Goal: Obtain resource: Download file/media

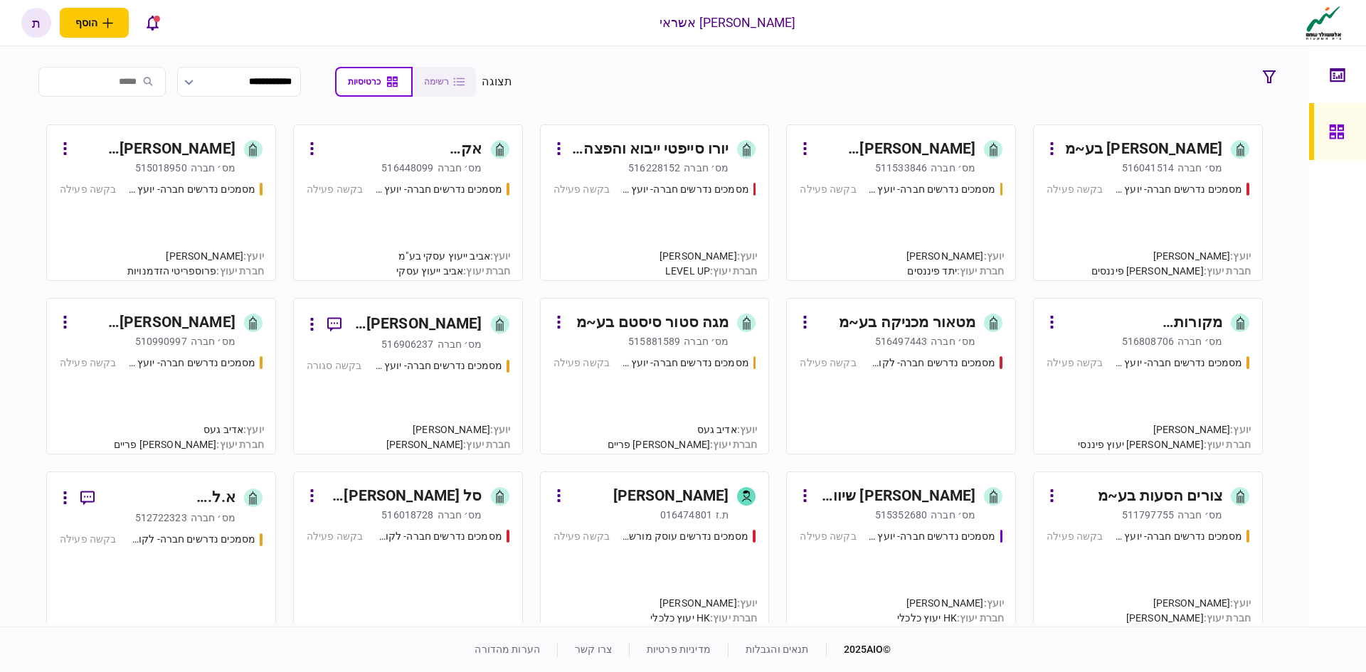
click at [145, 86] on input "search" at bounding box center [101, 82] width 127 height 30
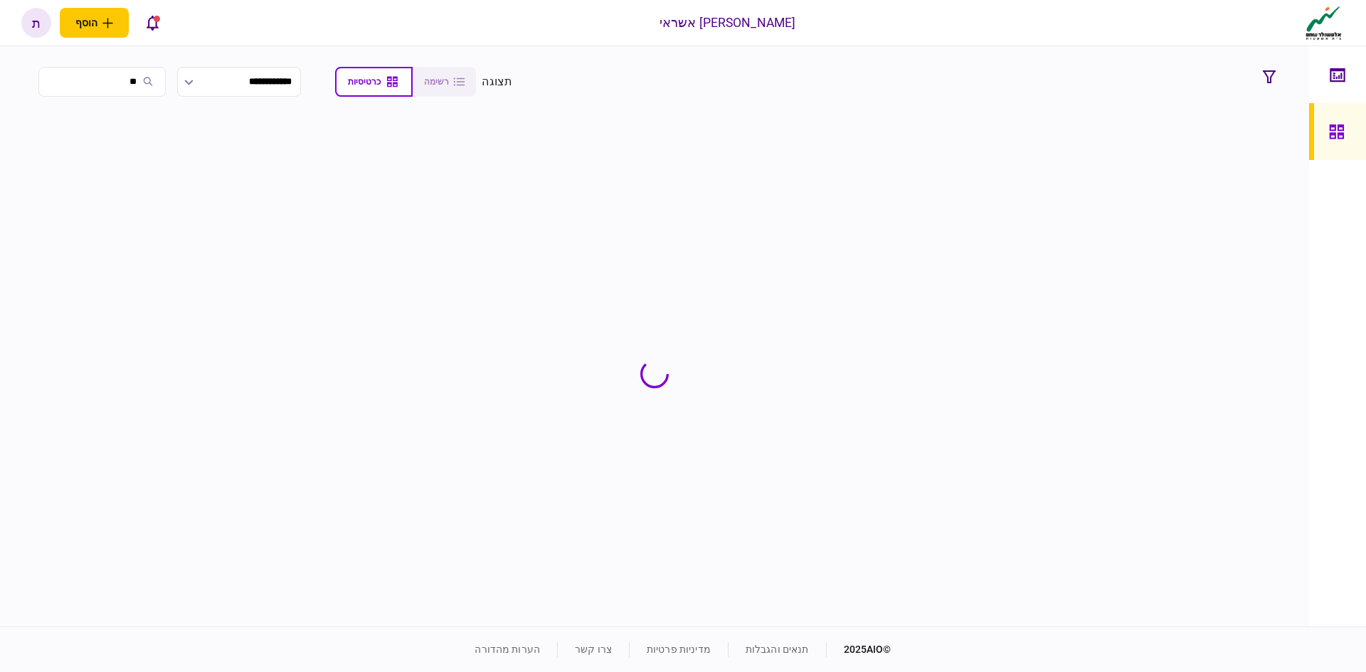
click at [142, 75] on input "**" at bounding box center [101, 82] width 127 height 30
type input "*"
click at [122, 77] on input "*******" at bounding box center [101, 82] width 127 height 30
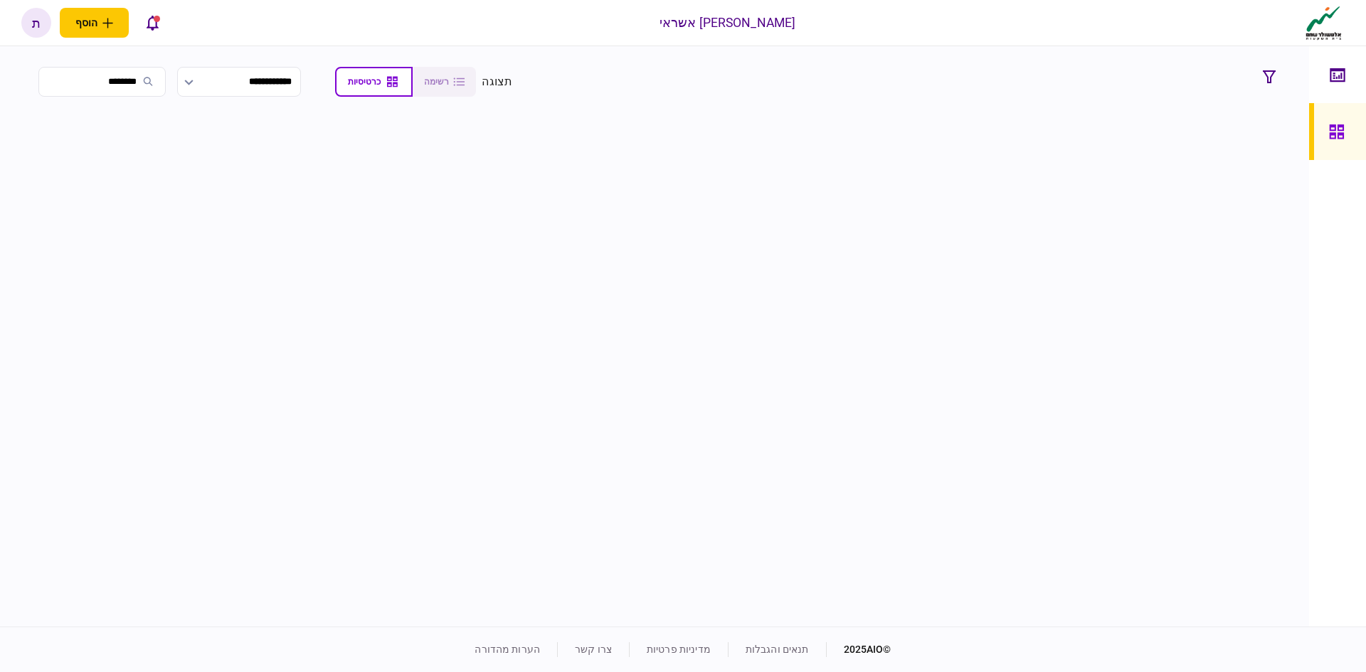
click at [122, 77] on input "*******" at bounding box center [101, 82] width 127 height 30
type input "*"
click at [136, 80] on input "search" at bounding box center [101, 82] width 127 height 30
click at [136, 81] on input "search" at bounding box center [101, 82] width 127 height 30
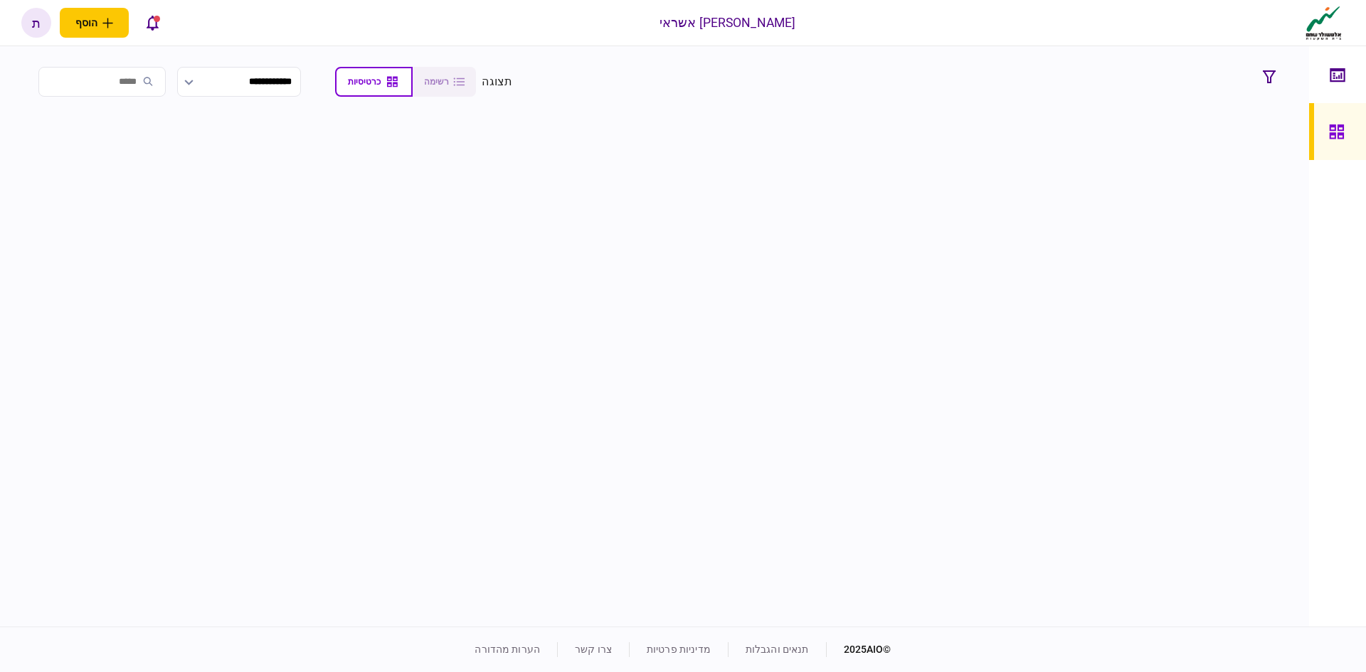
click at [136, 81] on input "search" at bounding box center [101, 82] width 127 height 30
click at [156, 81] on input "search" at bounding box center [101, 82] width 127 height 30
click at [163, 80] on input "search" at bounding box center [101, 82] width 127 height 30
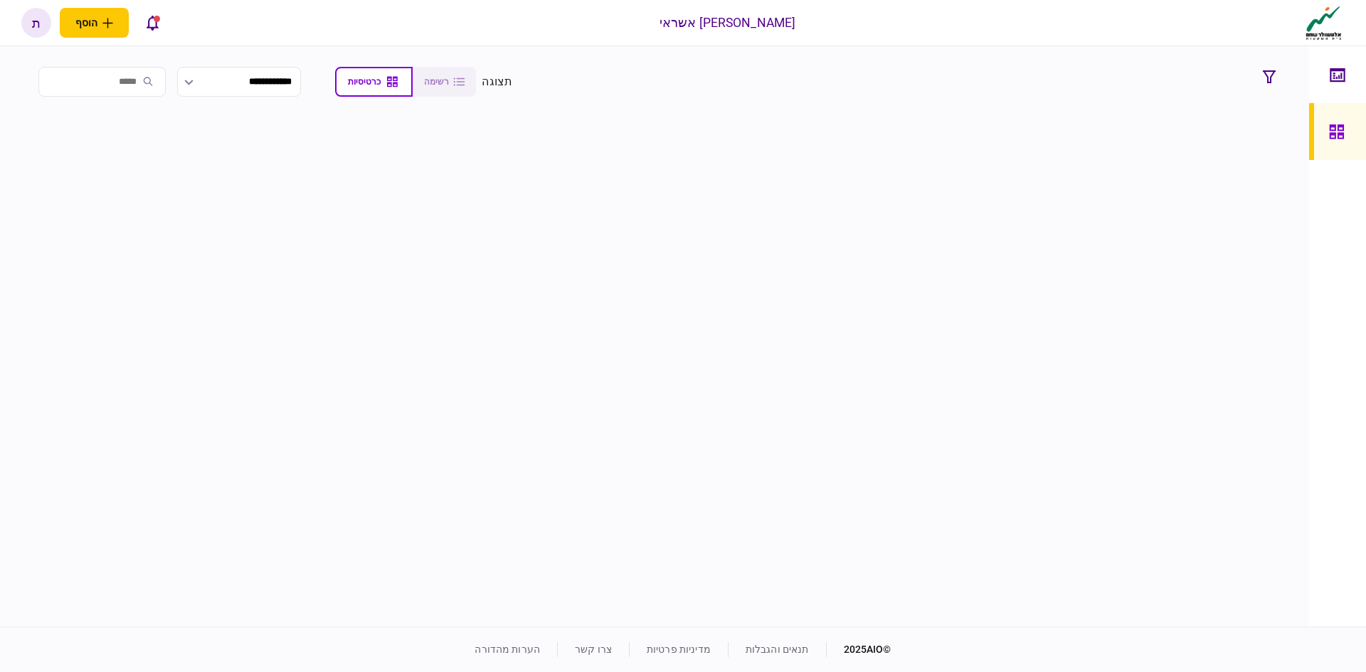
click at [164, 80] on input "search" at bounding box center [101, 82] width 127 height 30
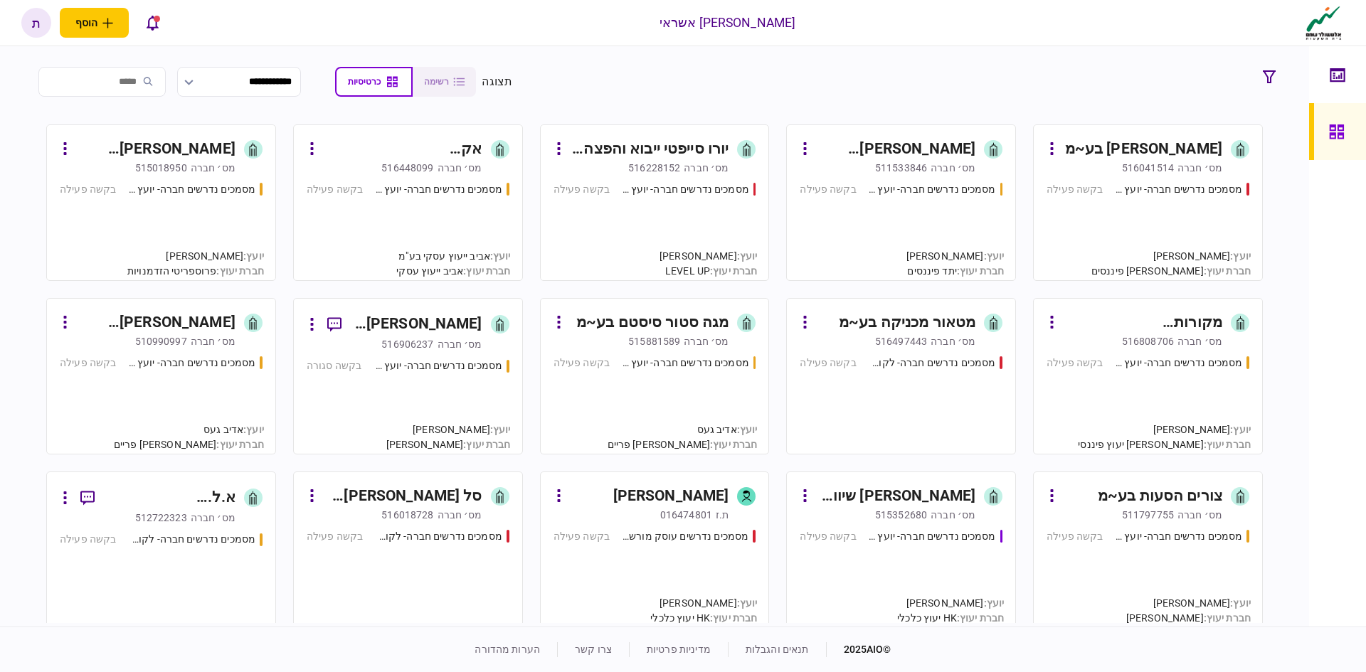
click at [157, 81] on input "search" at bounding box center [101, 82] width 127 height 30
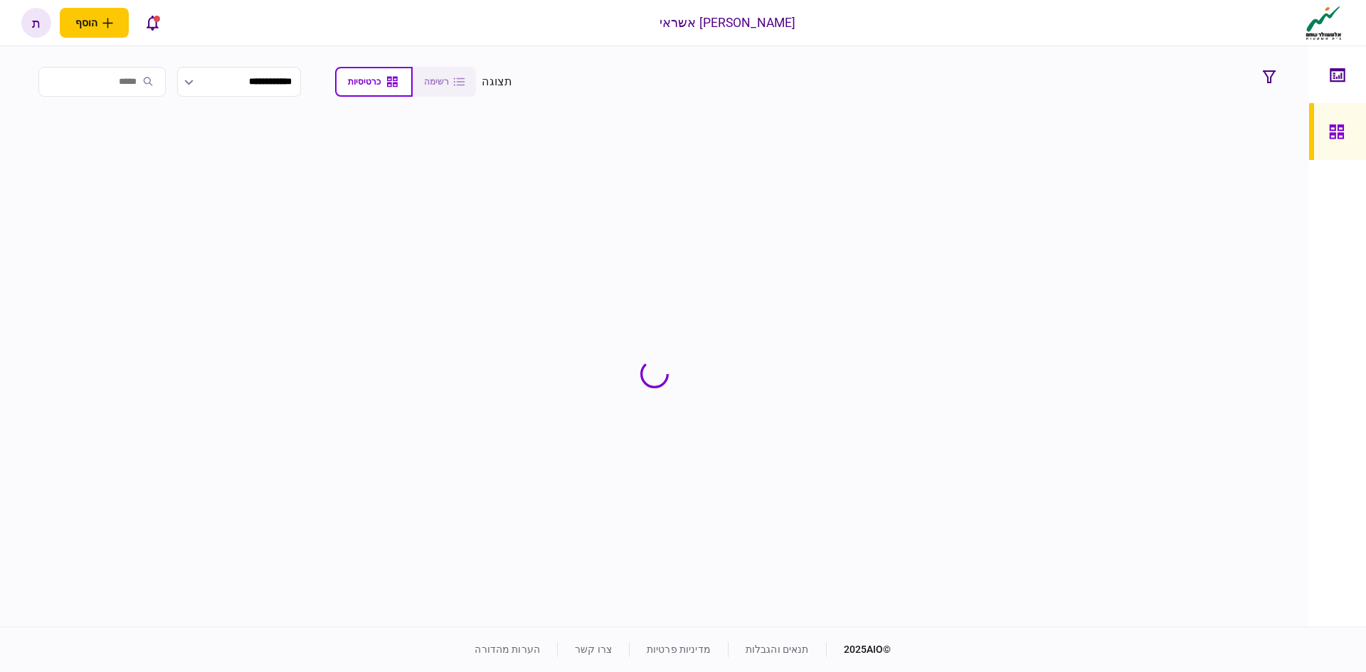
click at [147, 78] on input "search" at bounding box center [101, 82] width 127 height 30
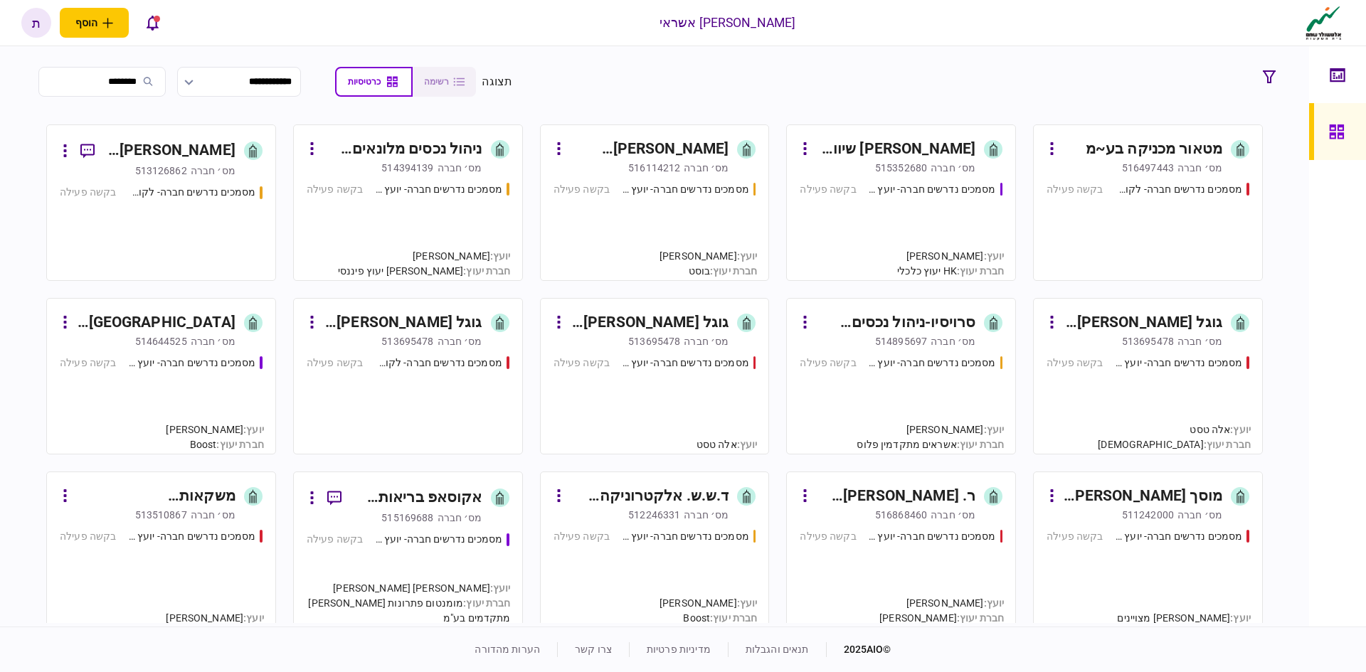
type input "*******"
click at [208, 322] on div "[GEOGRAPHIC_DATA] מדיקל סנטר - ת.א.מ.ס. בע~מ" at bounding box center [155, 323] width 159 height 23
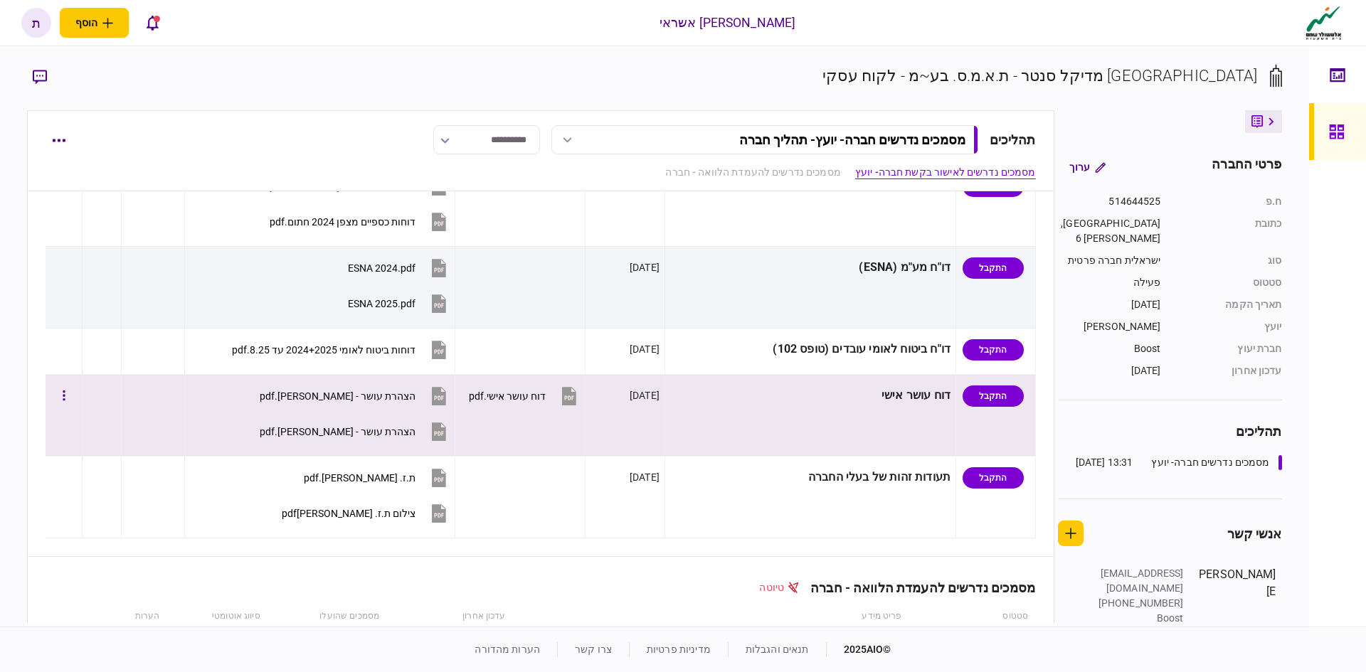
scroll to position [711, 0]
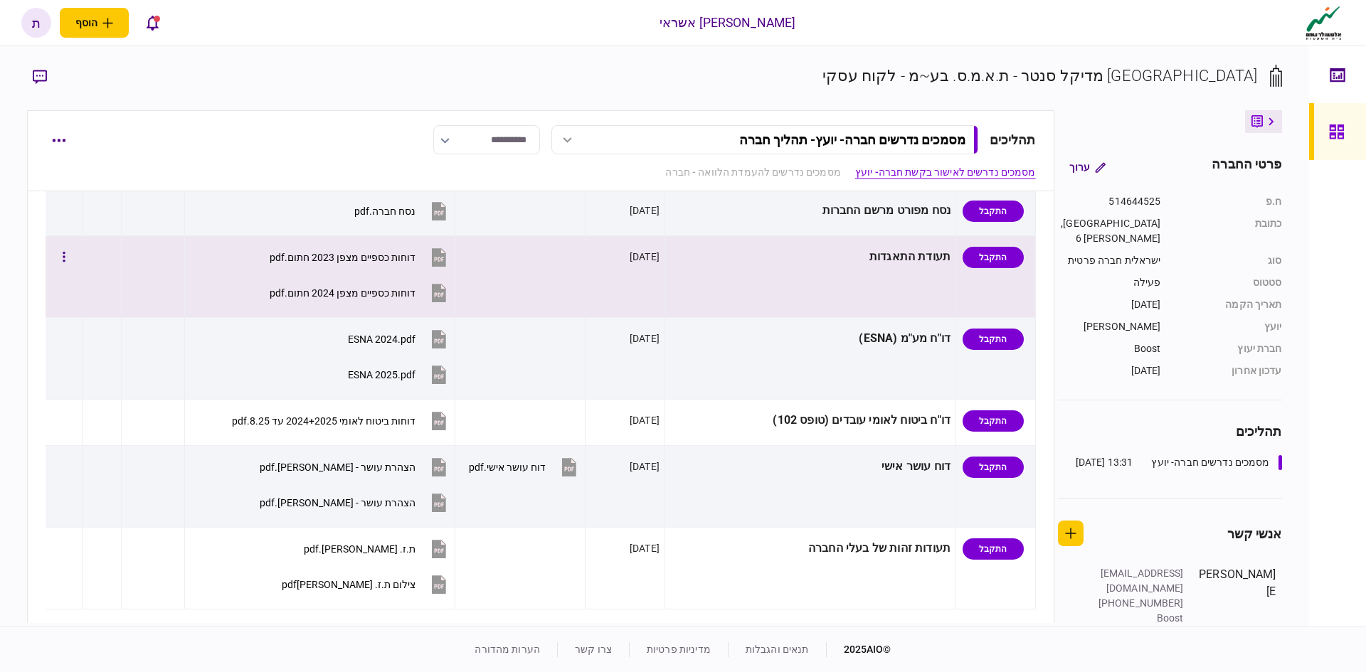
click at [446, 290] on icon at bounding box center [439, 293] width 14 height 18
drag, startPoint x: 450, startPoint y: 299, endPoint x: 176, endPoint y: 304, distance: 274.6
click at [176, 304] on div at bounding box center [153, 293] width 53 height 32
click at [322, 292] on div "דוחות כספיים מצפן 2024 חתום.pdf" at bounding box center [343, 292] width 146 height 11
